Goal: Information Seeking & Learning: Check status

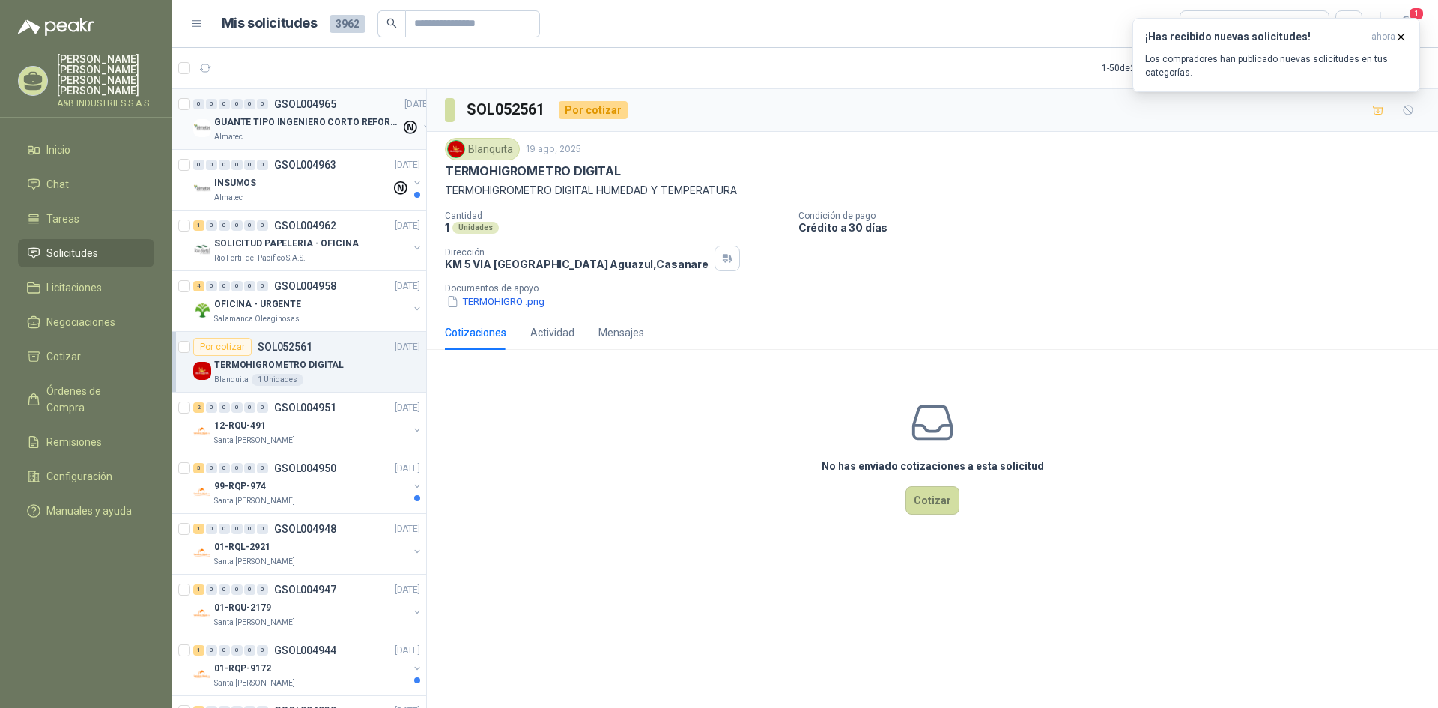
click at [345, 124] on p "GUANTE TIPO INGENIERO CORTO REFORZADO" at bounding box center [307, 122] width 187 height 14
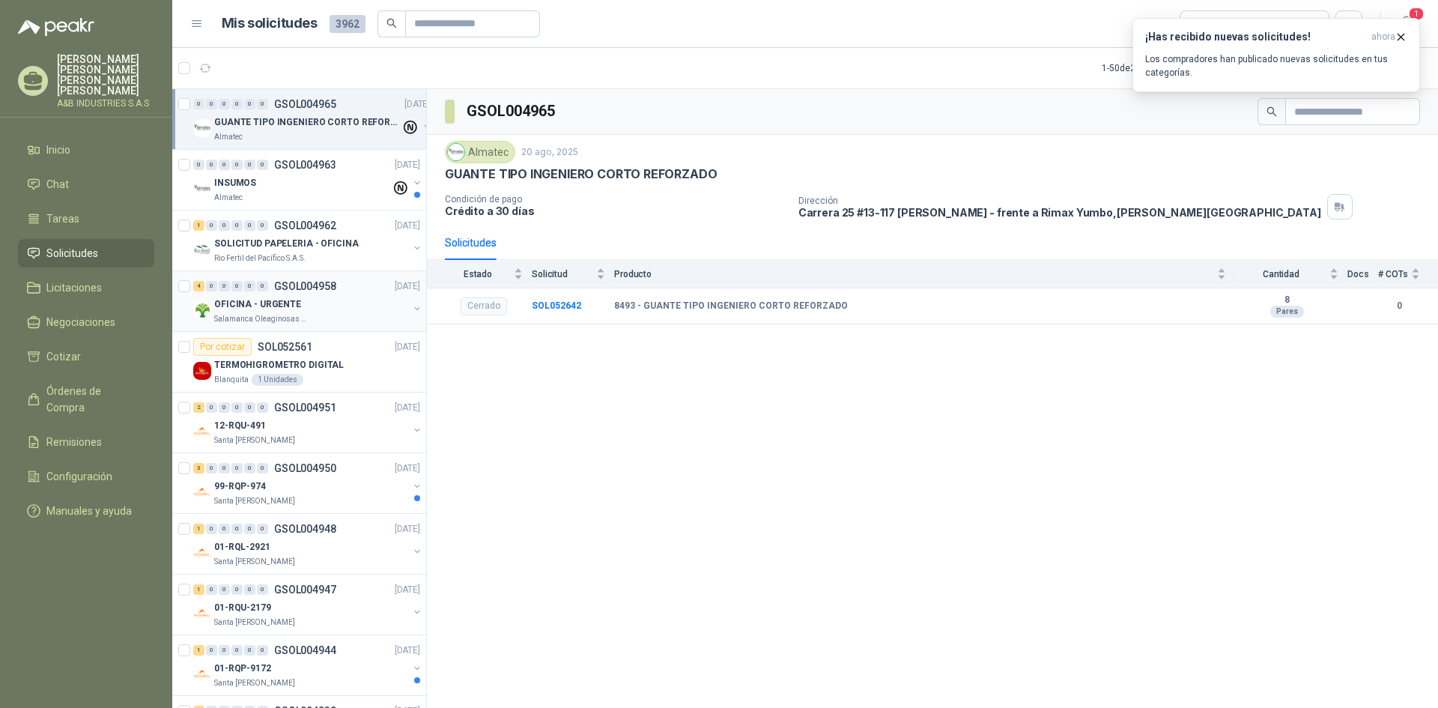
click at [304, 308] on div "OFICINA - URGENTE" at bounding box center [311, 304] width 194 height 18
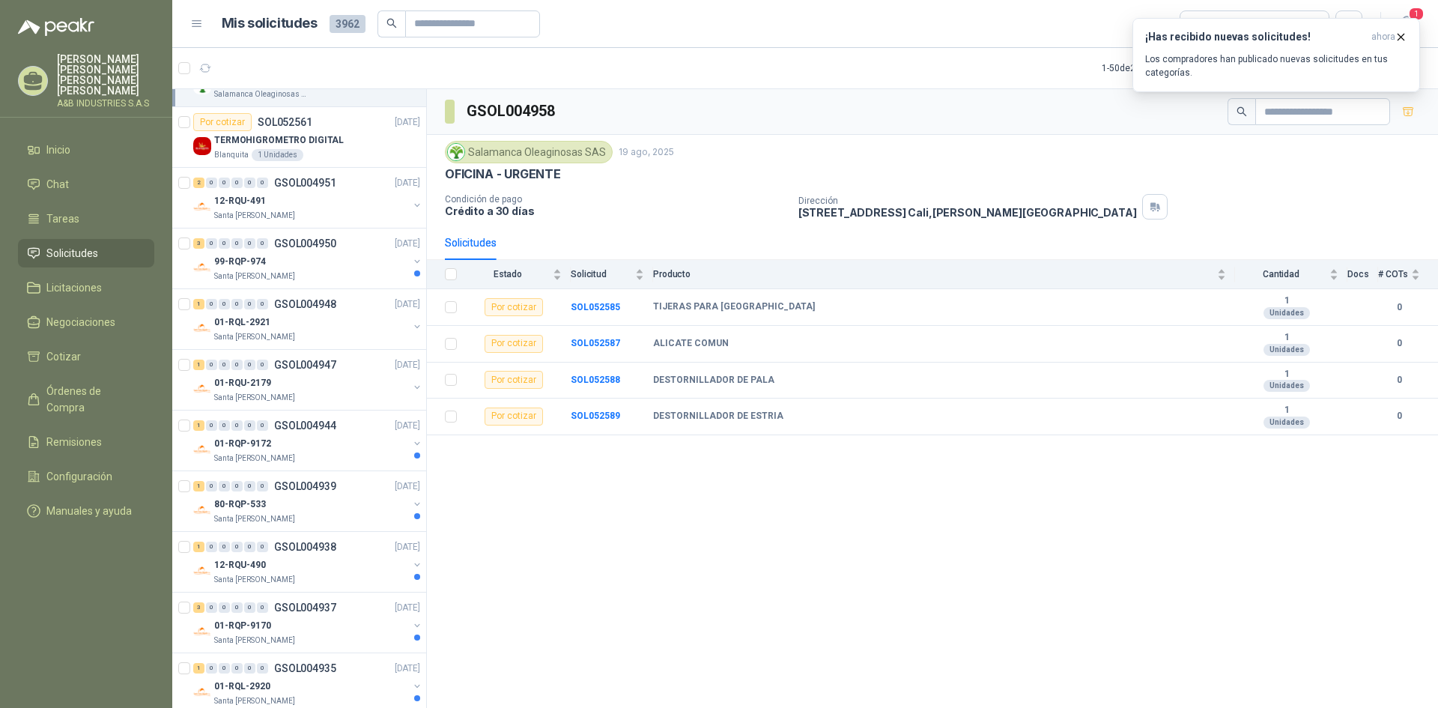
scroll to position [599, 0]
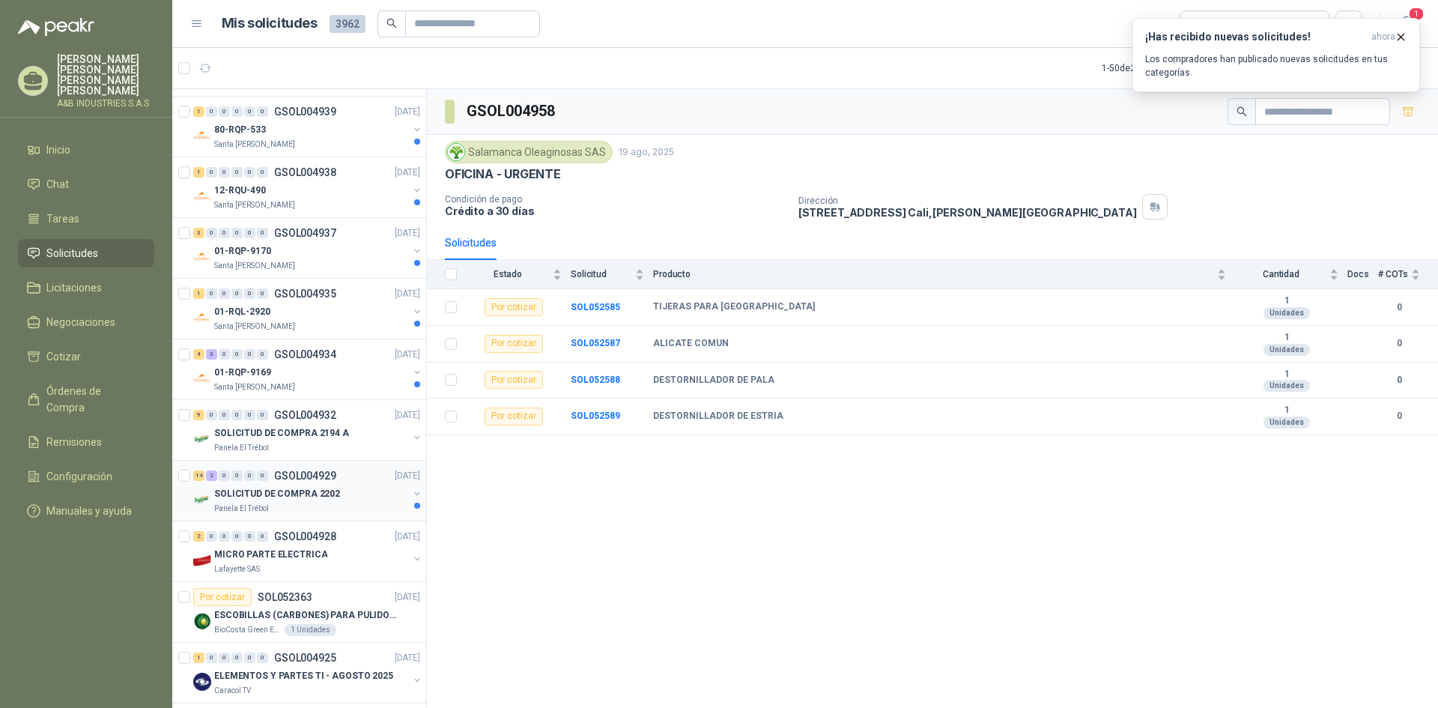
click at [306, 493] on p "SOLICITUD DE COMPRA 2202" at bounding box center [277, 494] width 126 height 14
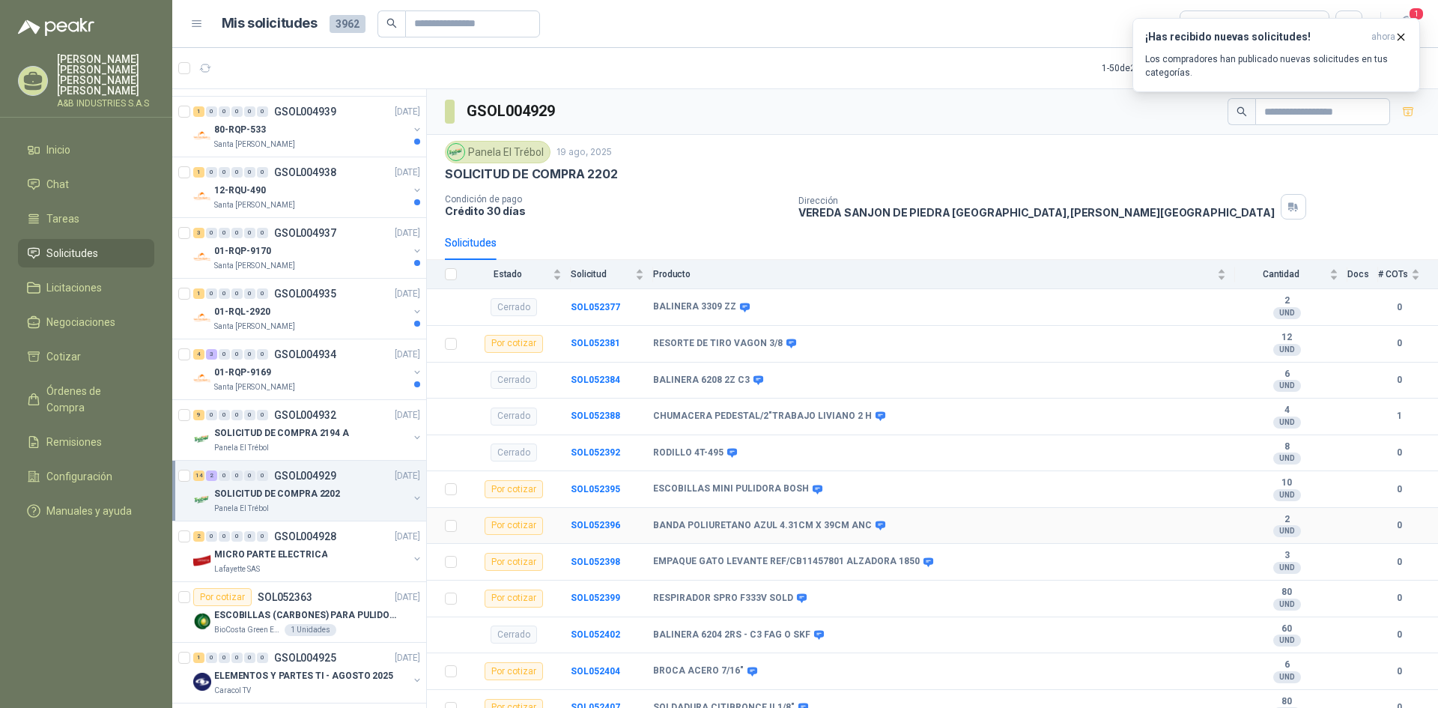
scroll to position [75, 0]
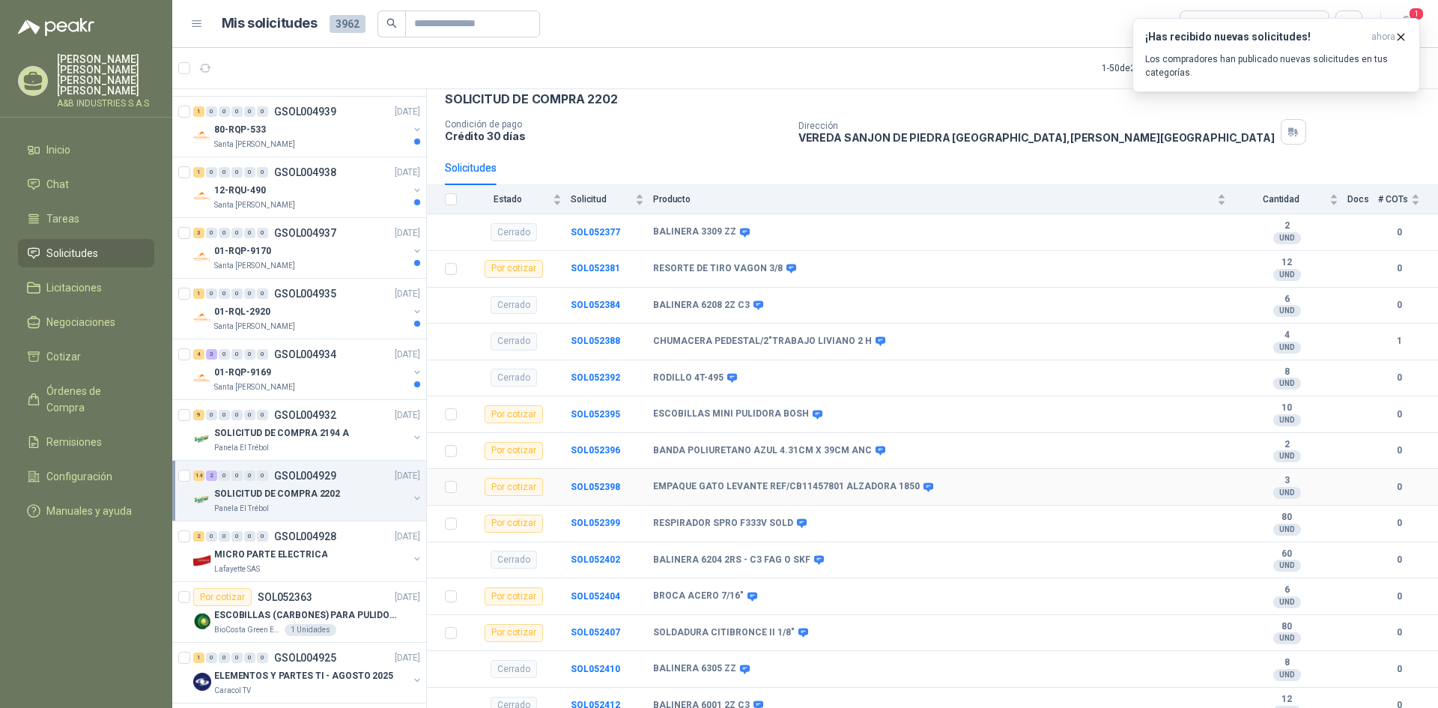
click at [745, 490] on b "EMPAQUE GATO LEVANTE REF/CB11457801 ALZADORA 1850" at bounding box center [786, 487] width 267 height 12
click at [920, 488] on span at bounding box center [925, 487] width 11 height 11
drag, startPoint x: 655, startPoint y: 485, endPoint x: 908, endPoint y: 485, distance: 253.2
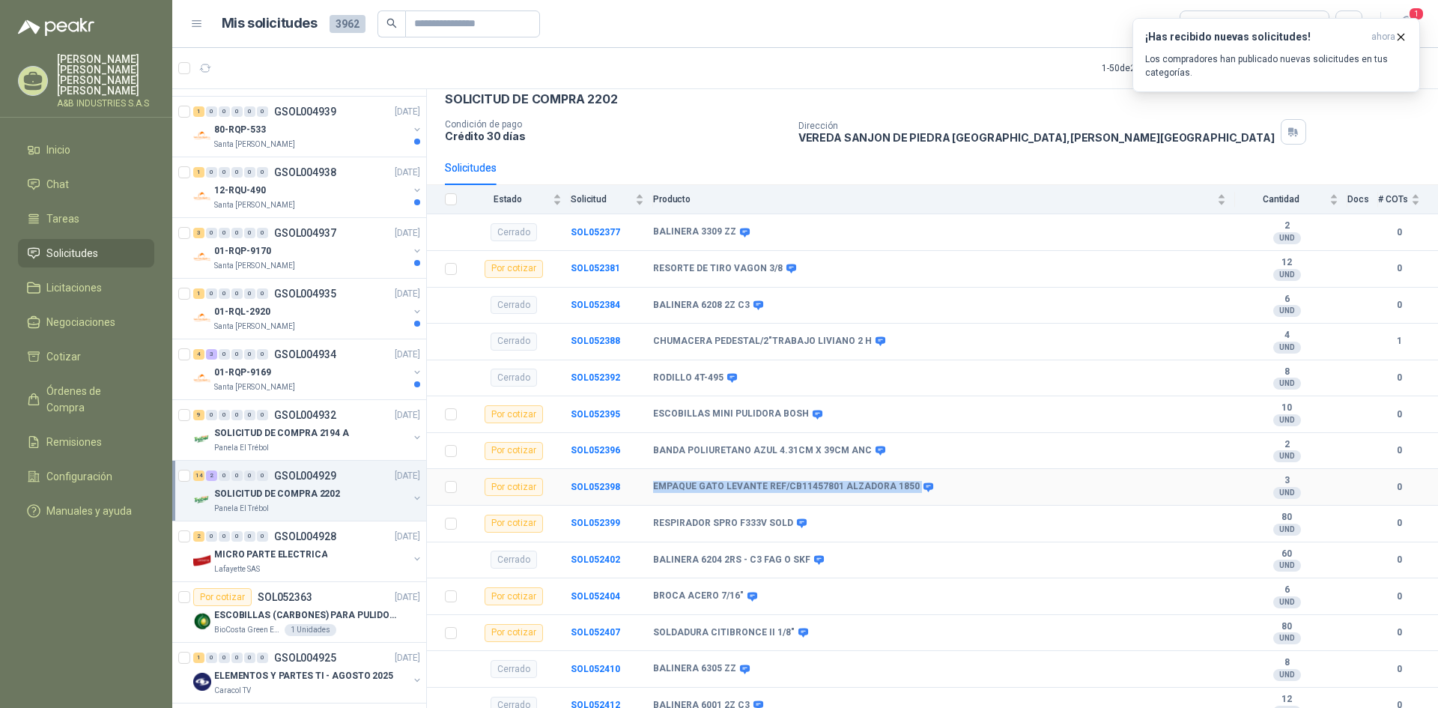
click at [908, 485] on div "EMPAQUE GATO LEVANTE REF/CB11457801 ALZADORA 1850" at bounding box center [792, 487] width 278 height 12
click at [920, 485] on span at bounding box center [925, 487] width 11 height 11
drag, startPoint x: 906, startPoint y: 489, endPoint x: 651, endPoint y: 488, distance: 255.5
click at [651, 488] on tr "Por cotizar SOL052398 EMPAQUE GATO LEVANTE REF/CB11457801 ALZADORA 1850 3 UND …" at bounding box center [932, 487] width 1011 height 37
copy tr "EMPAQUE GATO LEVANTE REF/CB11457801 ALZADORA 1850"
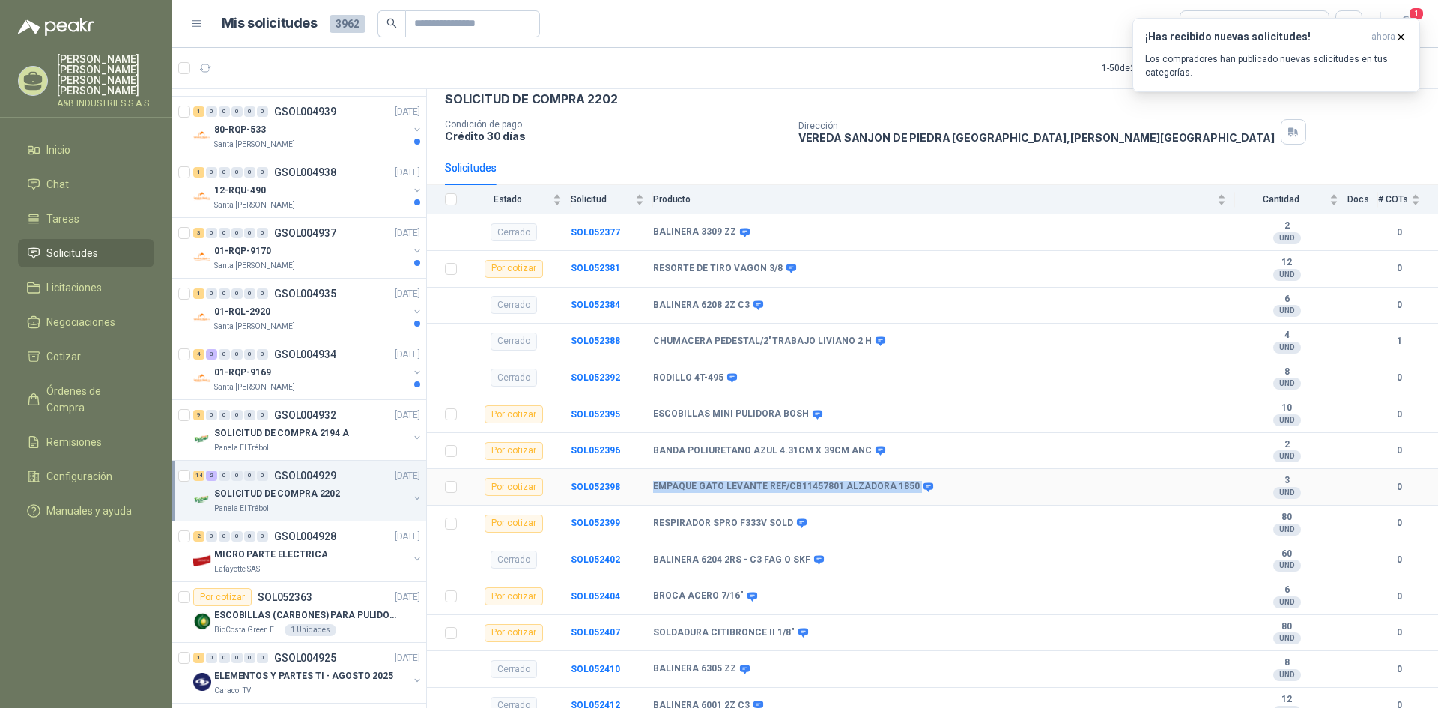
copy tr "EMPAQUE GATO LEVANTE REF/CB11457801 ALZADORA 1850"
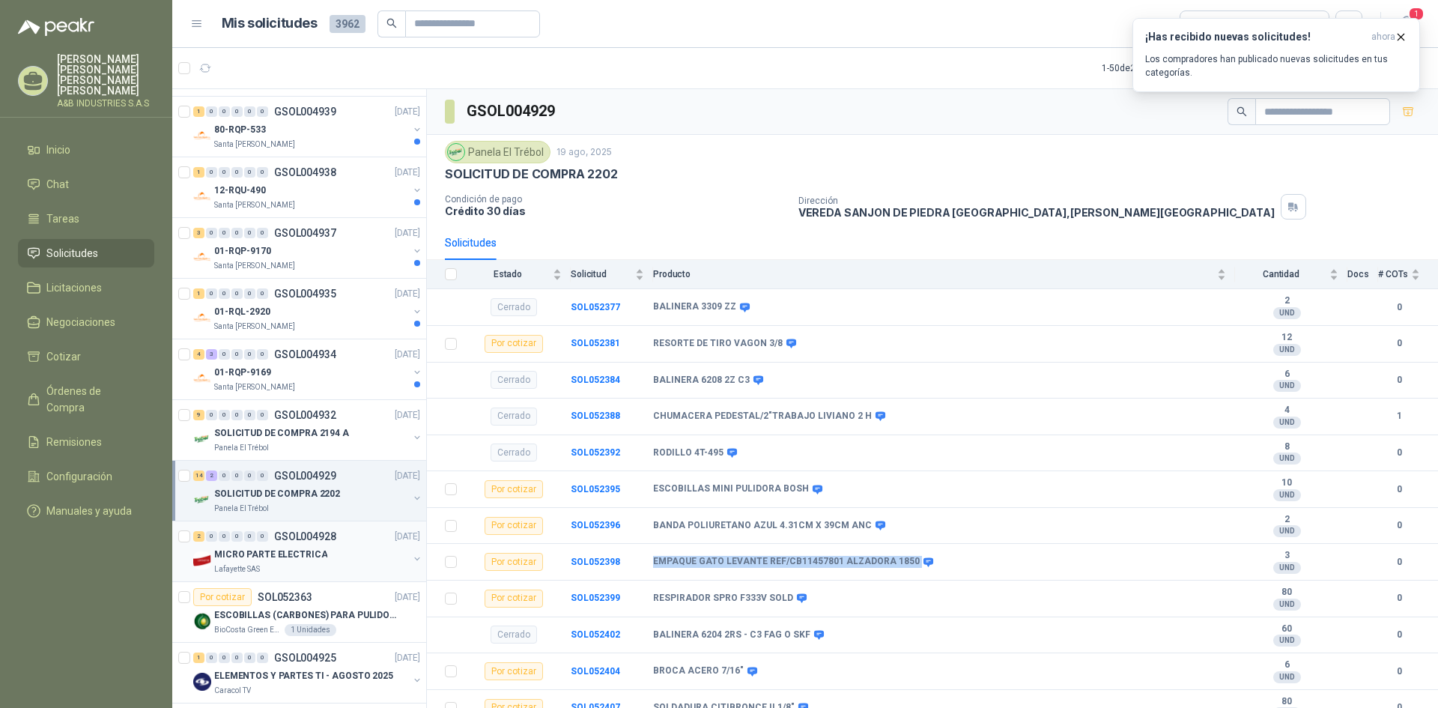
scroll to position [674, 0]
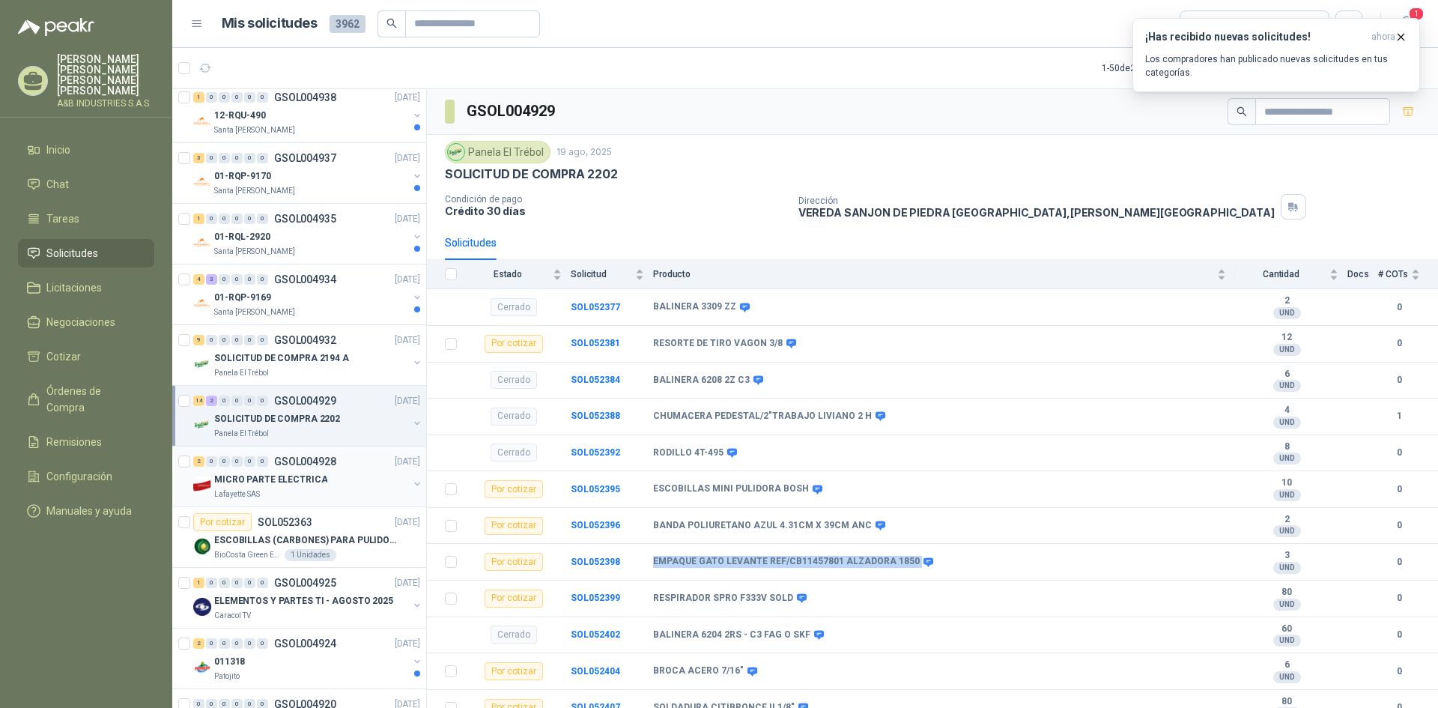
click at [296, 488] on div "Lafayette SAS" at bounding box center [311, 494] width 194 height 12
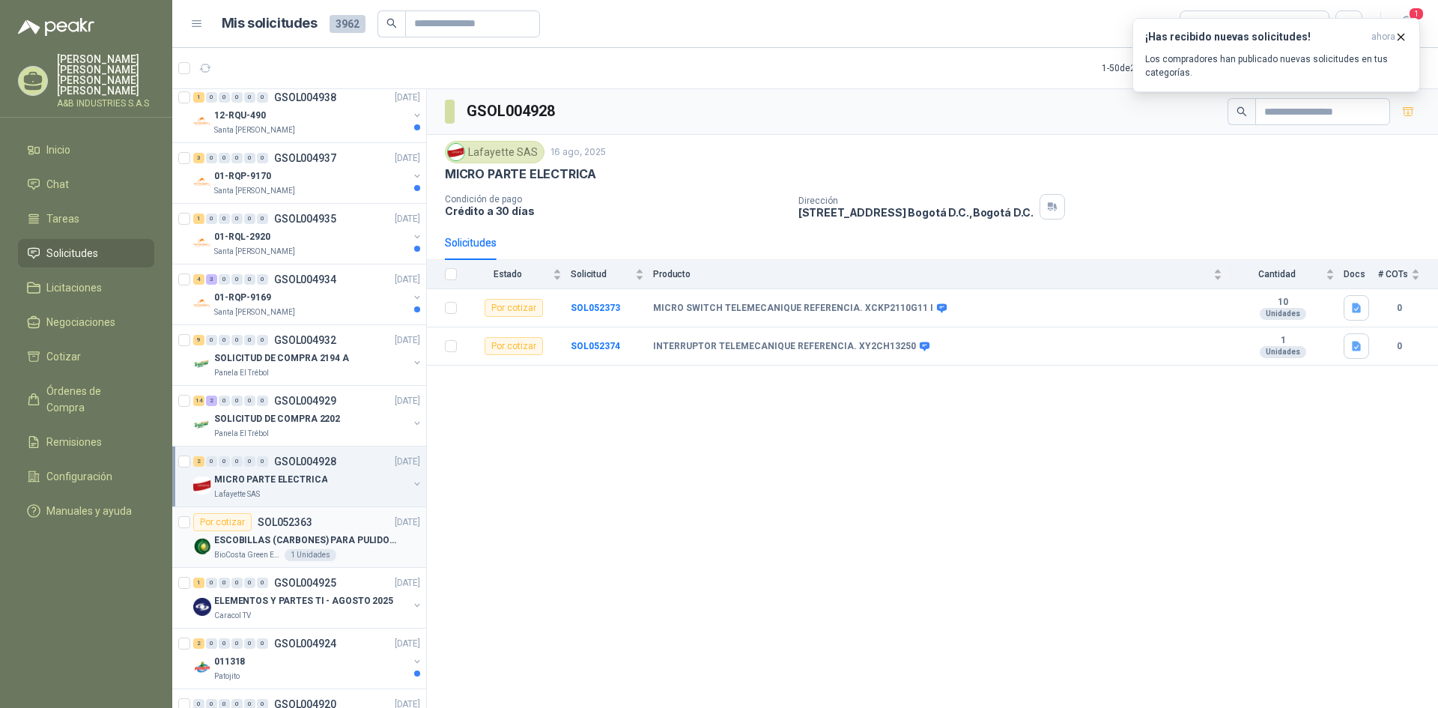
click at [285, 553] on div "1 Unidades" at bounding box center [311, 555] width 52 height 12
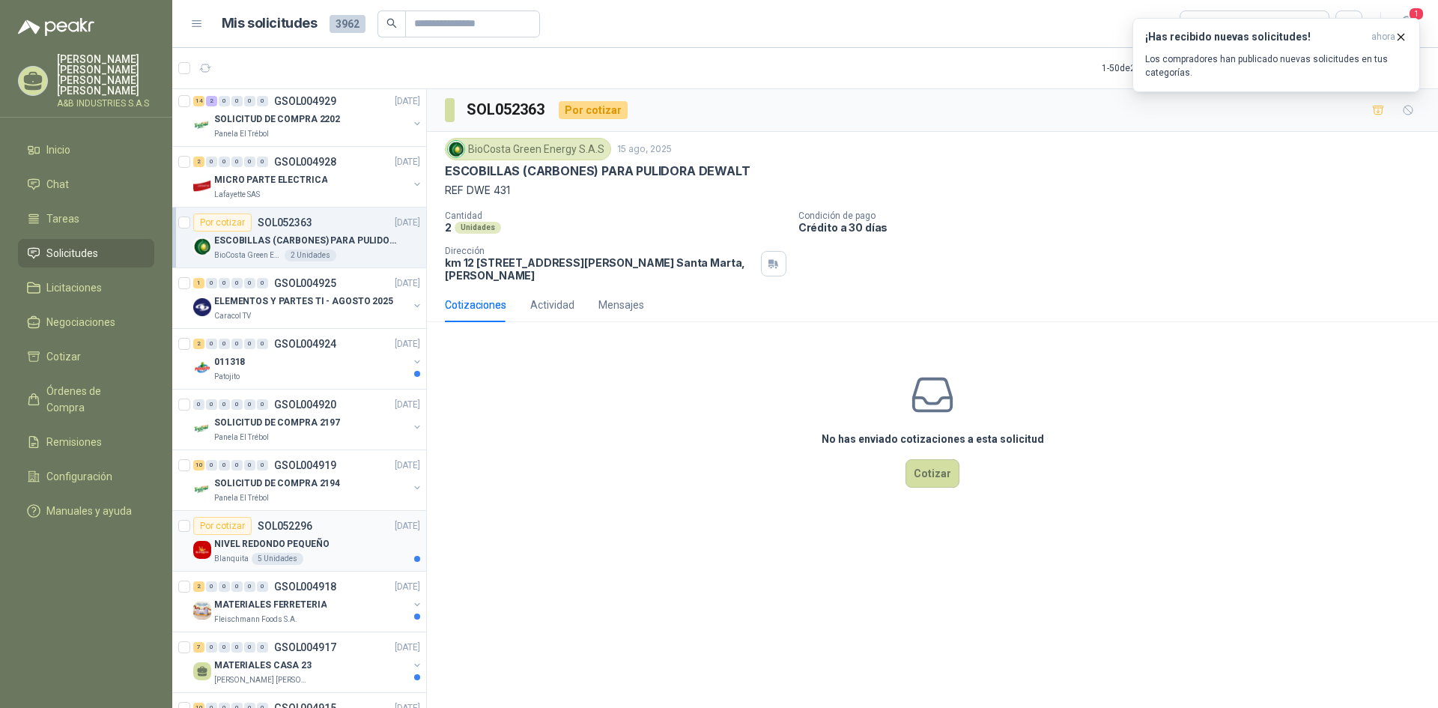
scroll to position [1124, 0]
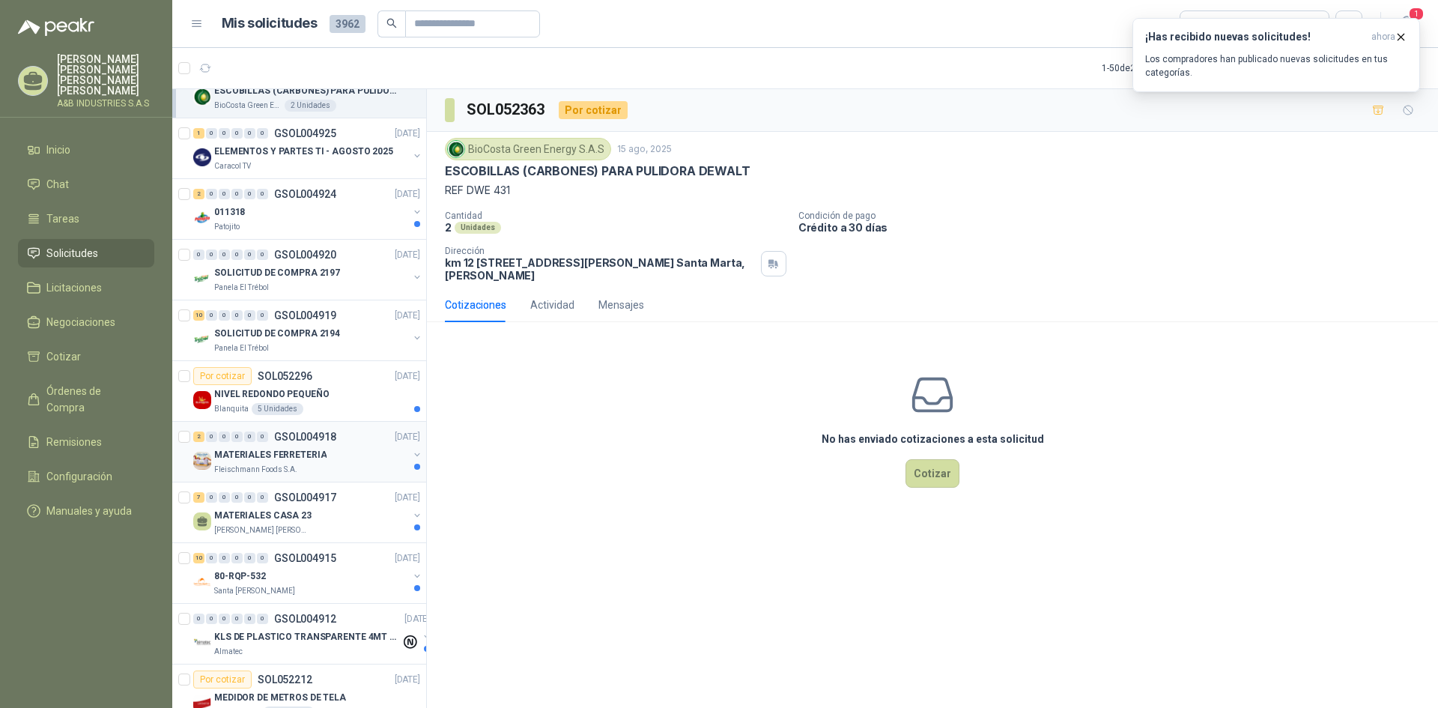
click at [299, 459] on p "MATERIALES FERRETERIA" at bounding box center [270, 455] width 112 height 14
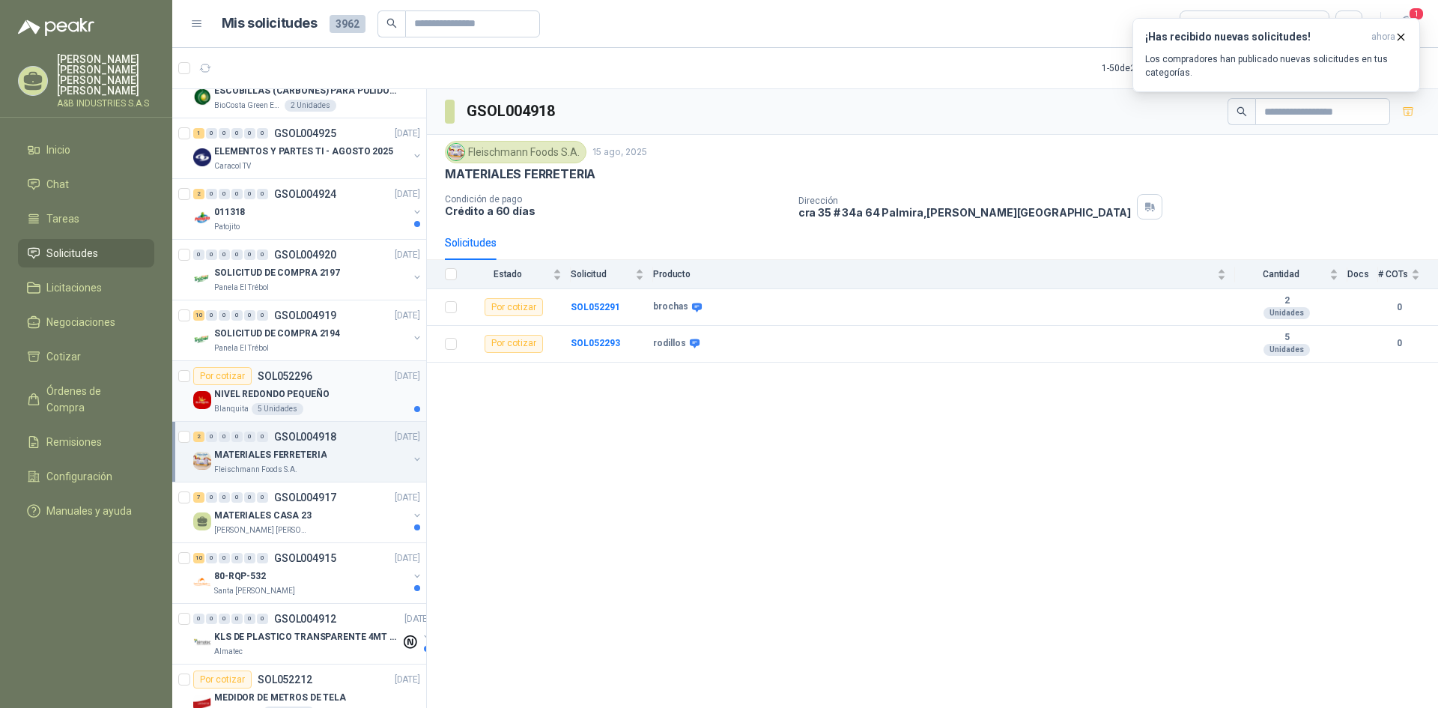
click at [302, 395] on p "NIVEL REDONDO PEQUEÑO" at bounding box center [271, 394] width 115 height 14
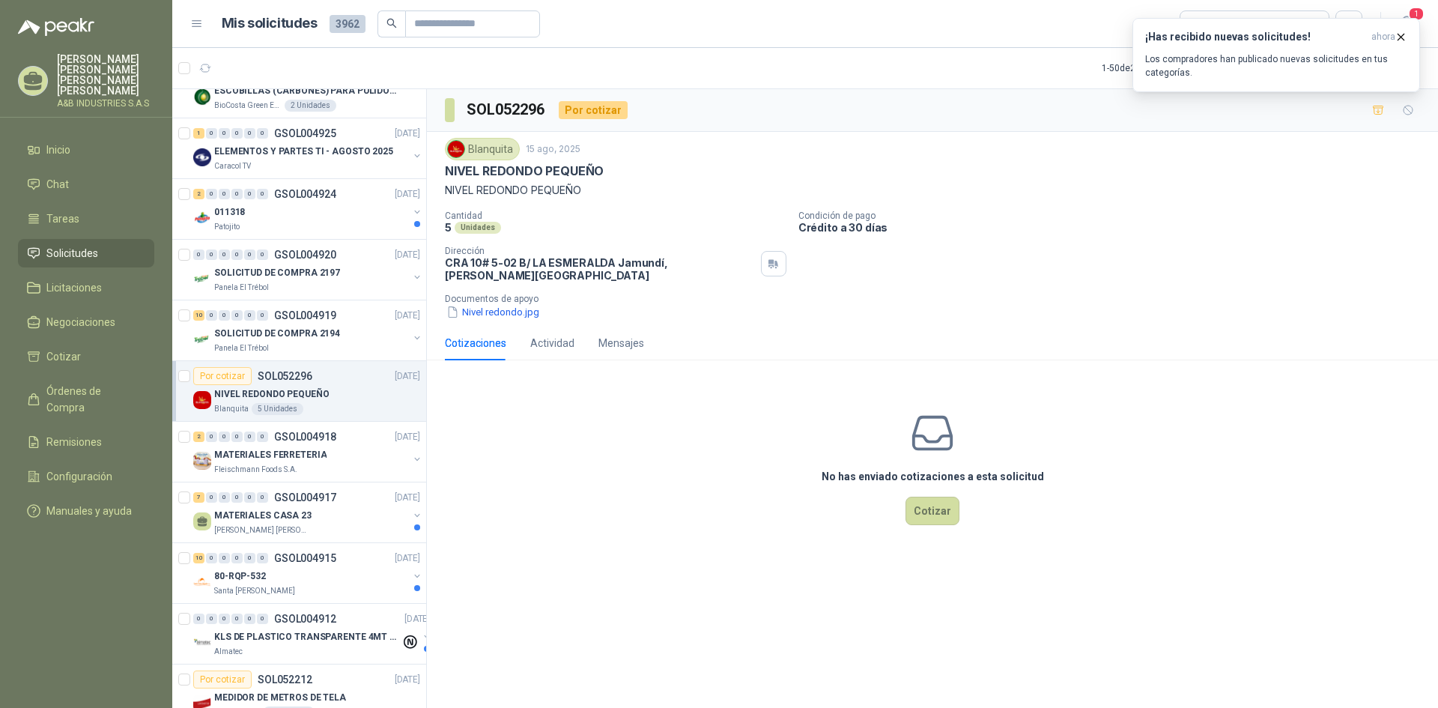
scroll to position [1423, 0]
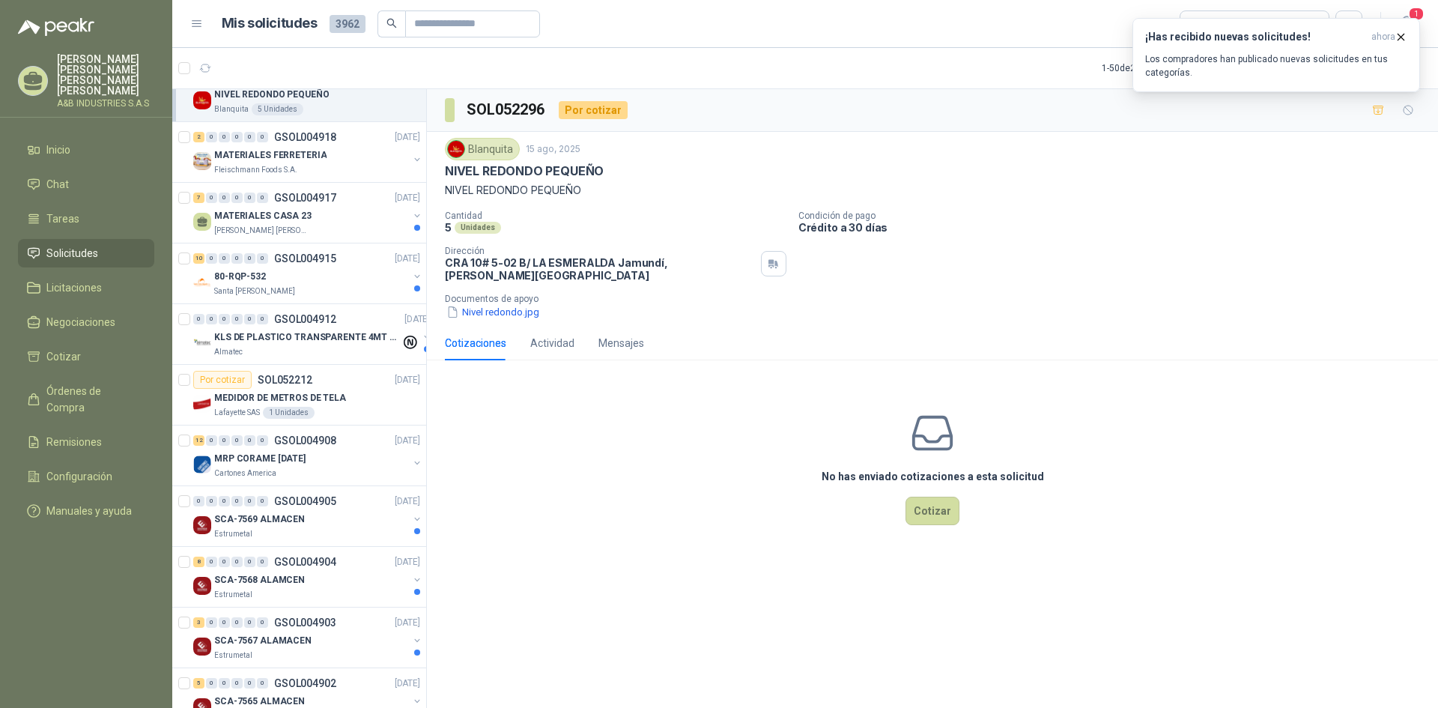
click at [473, 149] on div "Blanquita" at bounding box center [482, 149] width 75 height 22
